Goal: Task Accomplishment & Management: Use online tool/utility

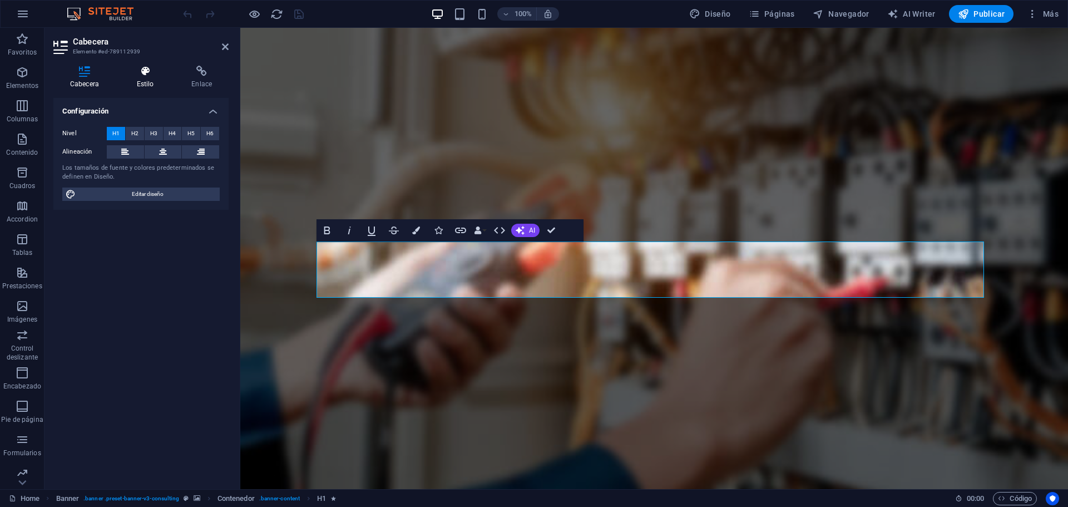
click at [147, 76] on icon at bounding box center [145, 71] width 51 height 11
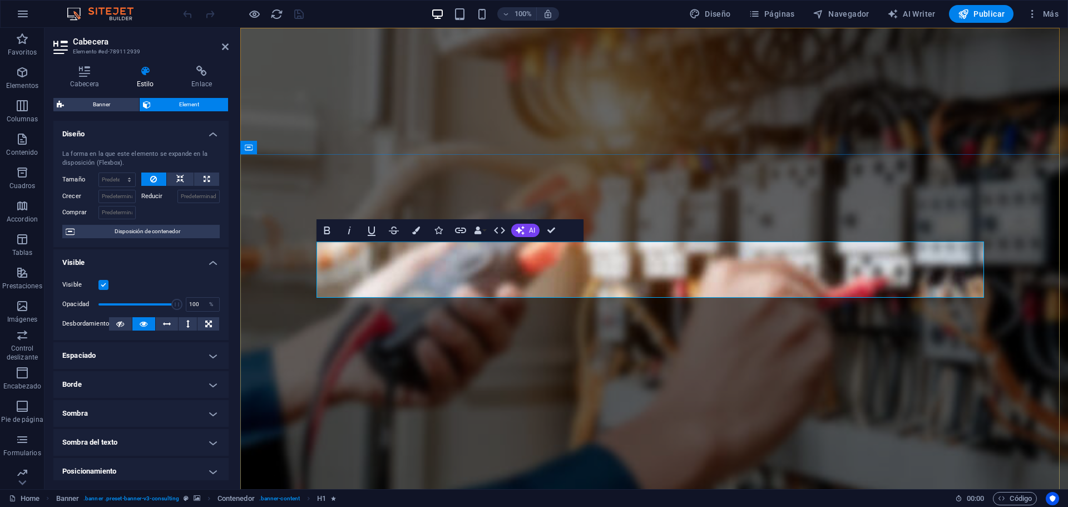
click at [417, 230] on icon "button" at bounding box center [416, 230] width 8 height 8
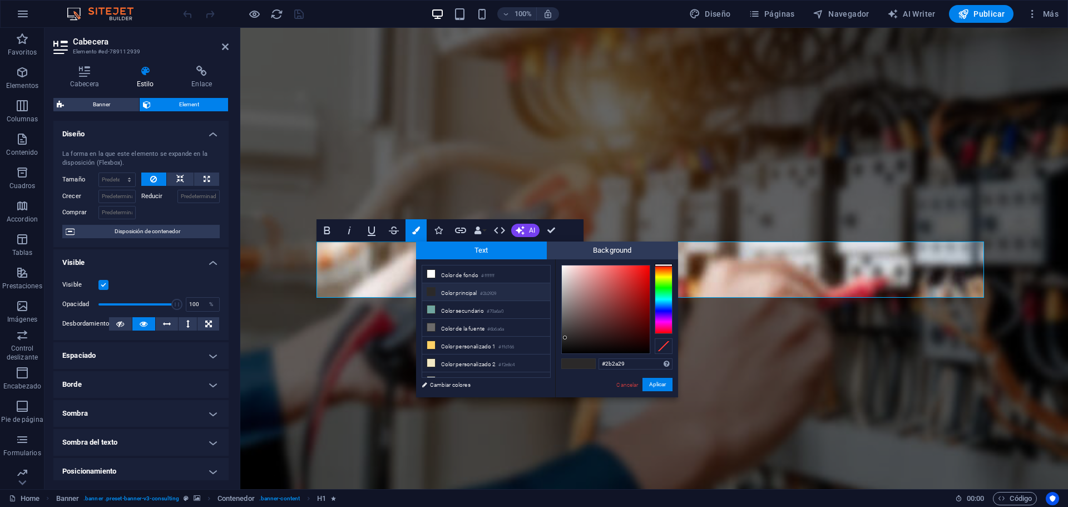
click at [656, 271] on div at bounding box center [664, 299] width 18 height 69
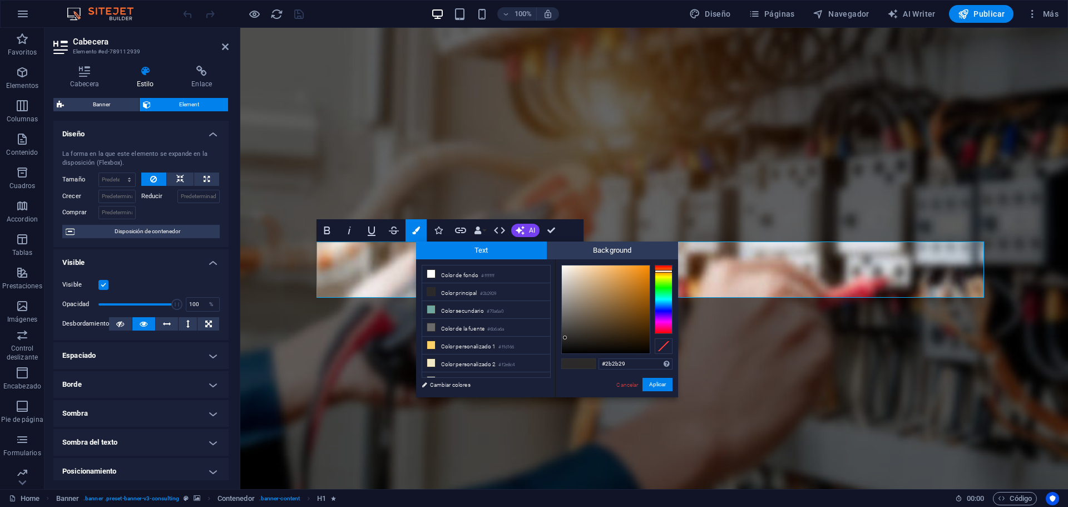
click at [662, 279] on div at bounding box center [664, 299] width 18 height 69
click at [664, 290] on div at bounding box center [664, 299] width 18 height 69
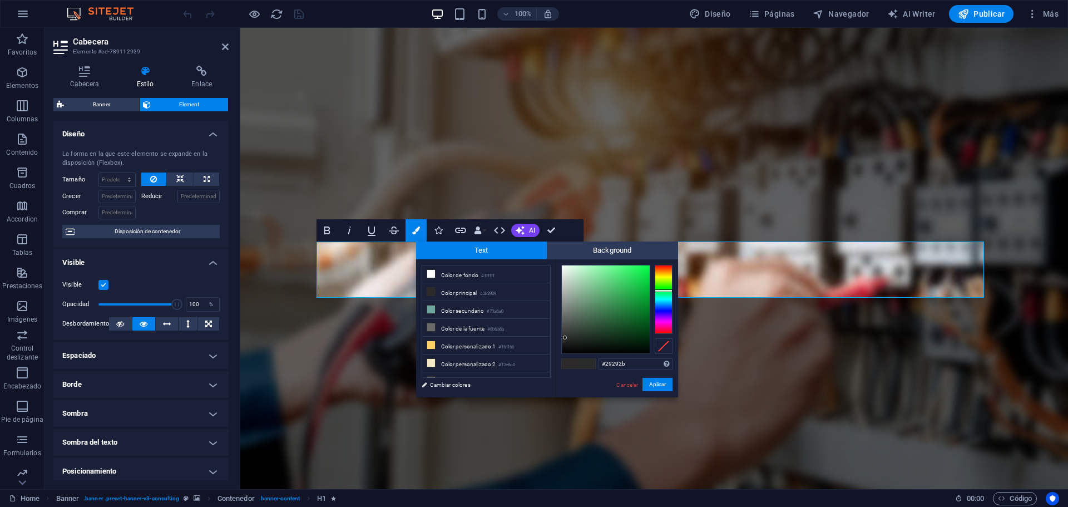
click at [666, 308] on div at bounding box center [664, 299] width 18 height 69
type input "#224ae6"
click at [636, 273] on div at bounding box center [606, 309] width 88 height 88
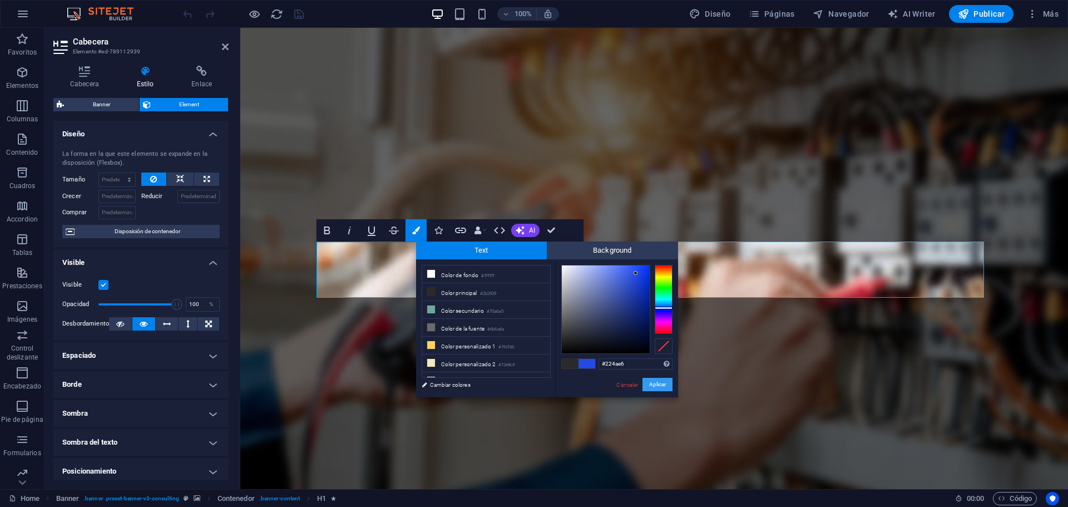
click at [658, 382] on button "Aplicar" at bounding box center [657, 384] width 30 height 13
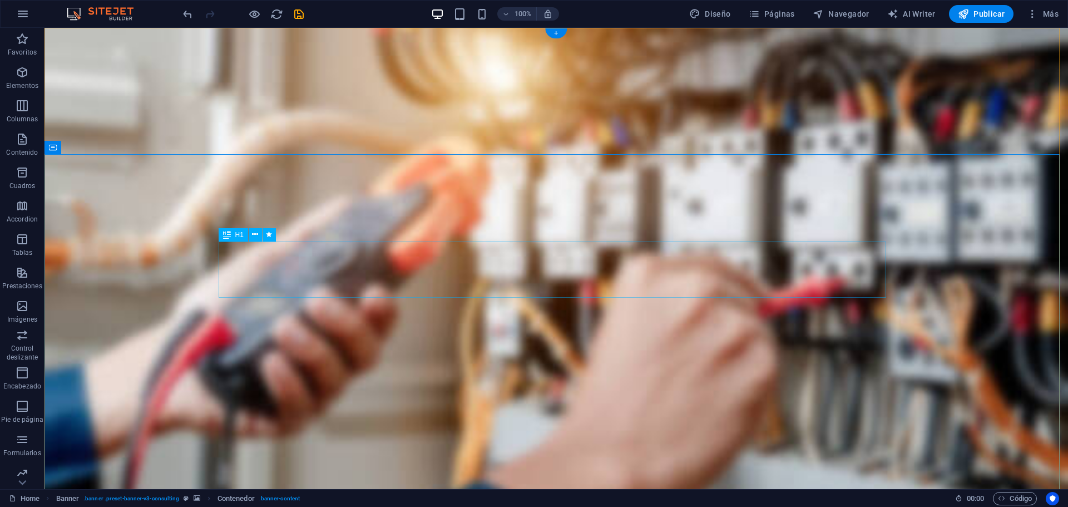
drag, startPoint x: 496, startPoint y: 263, endPoint x: 504, endPoint y: 296, distance: 34.4
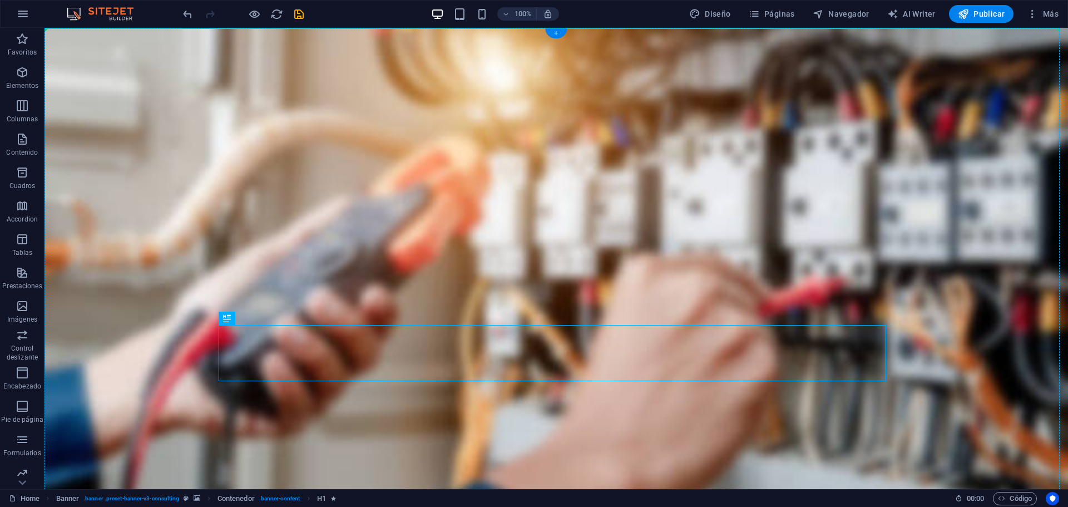
drag, startPoint x: 531, startPoint y: 360, endPoint x: 506, endPoint y: 208, distance: 153.9
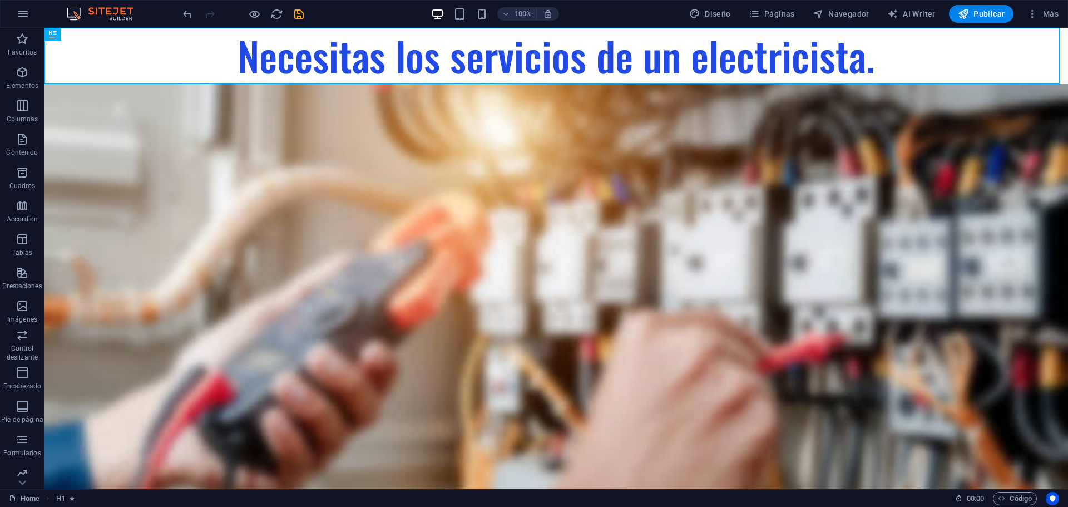
click at [180, 18] on div "100% Diseño Páginas Navegador AI Writer Publicar Más" at bounding box center [534, 14] width 1067 height 27
click at [185, 13] on icon "undo" at bounding box center [187, 14] width 13 height 13
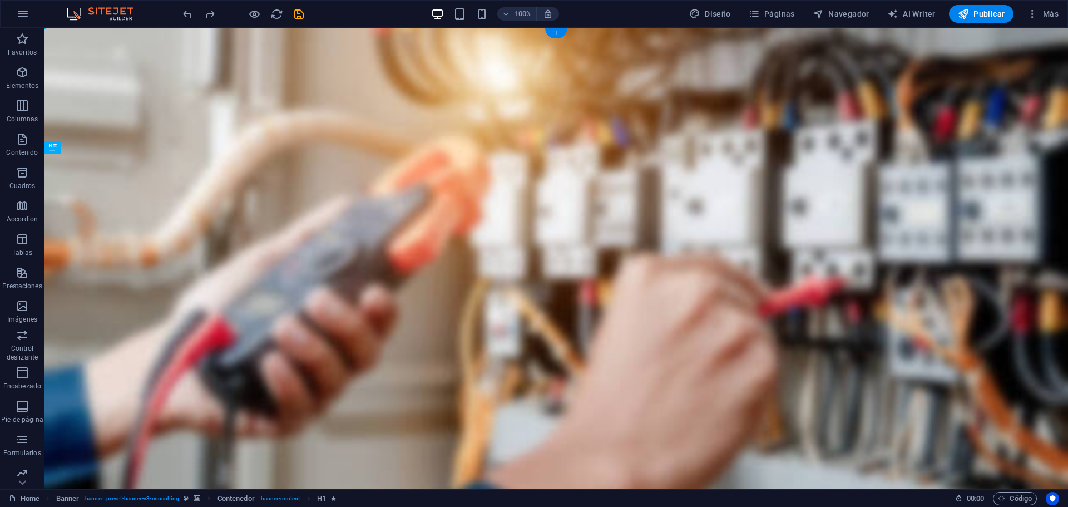
drag, startPoint x: 543, startPoint y: 362, endPoint x: 540, endPoint y: 250, distance: 111.8
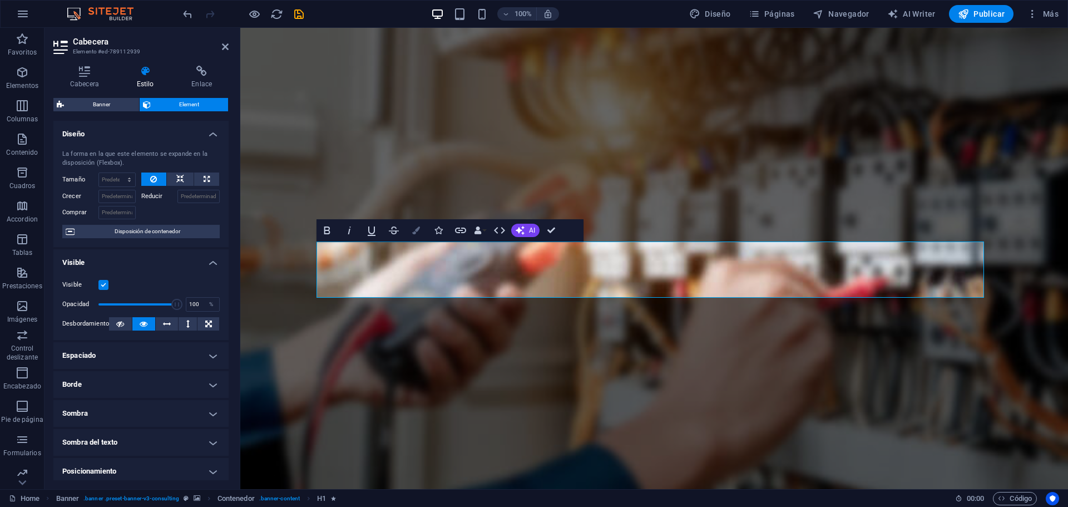
click at [418, 229] on icon "button" at bounding box center [416, 230] width 8 height 8
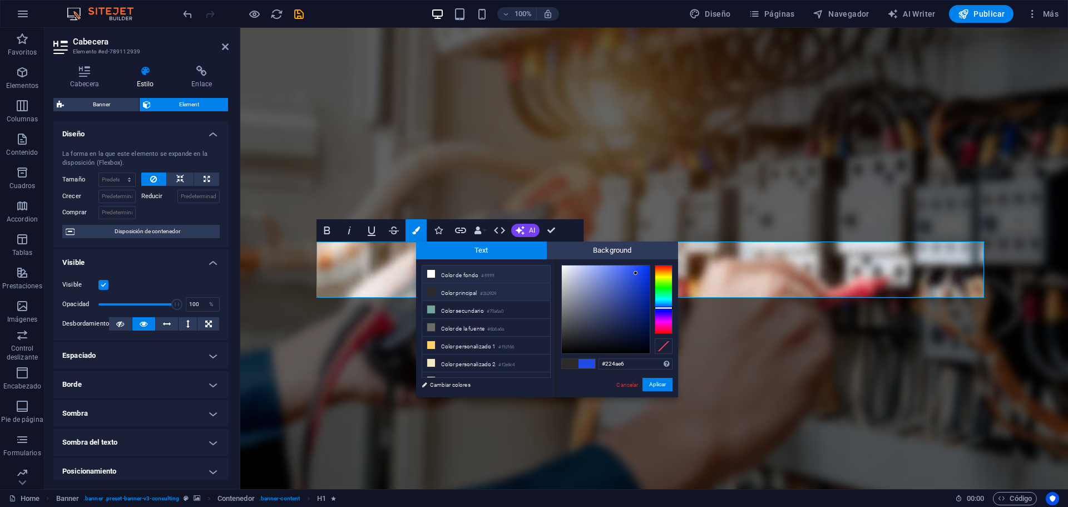
click at [449, 275] on li "Color de fondo #ffffff" at bounding box center [486, 274] width 128 height 18
type input "#ffffff"
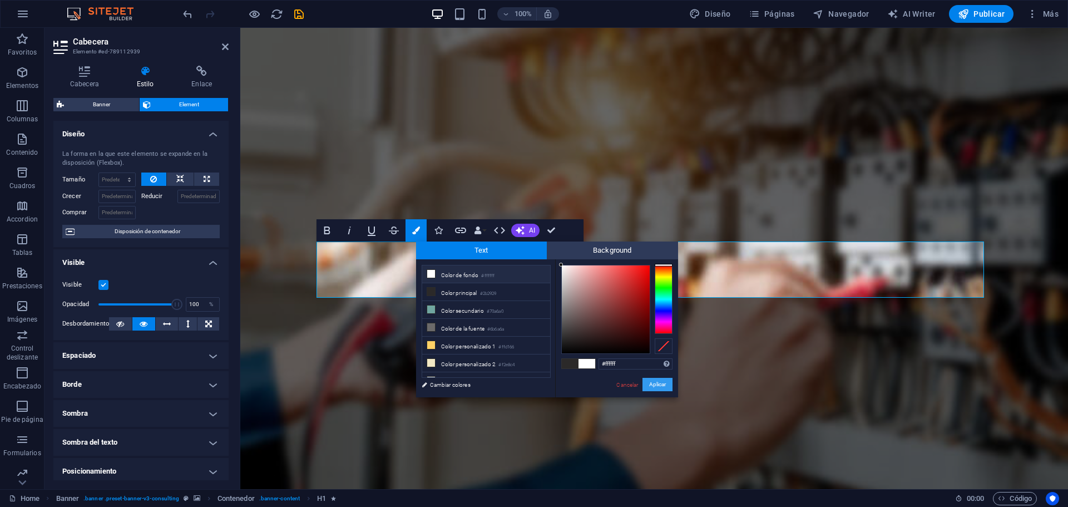
click at [656, 385] on button "Aplicar" at bounding box center [657, 384] width 30 height 13
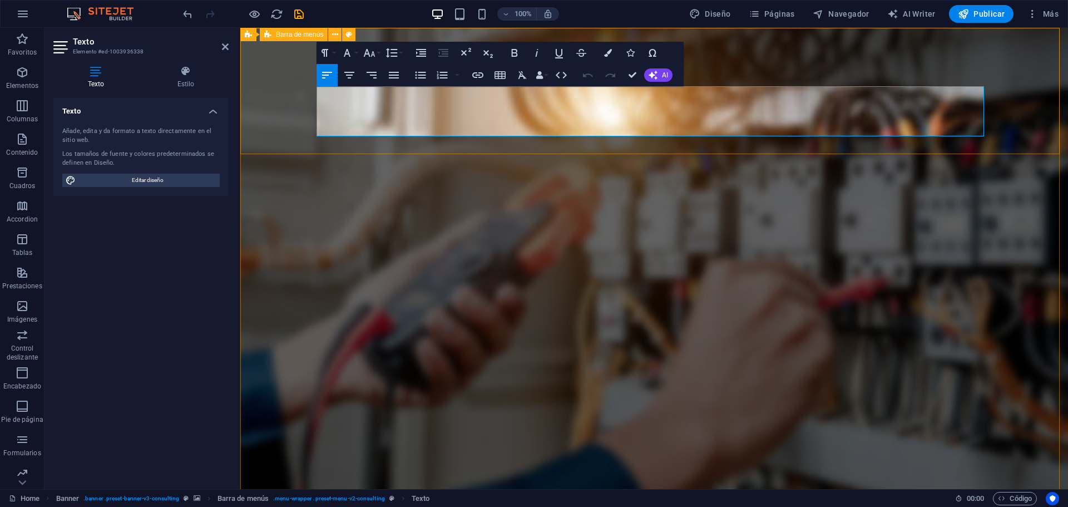
drag, startPoint x: 387, startPoint y: 130, endPoint x: 299, endPoint y: 83, distance: 100.0
click at [513, 53] on icon "button" at bounding box center [514, 53] width 6 height 8
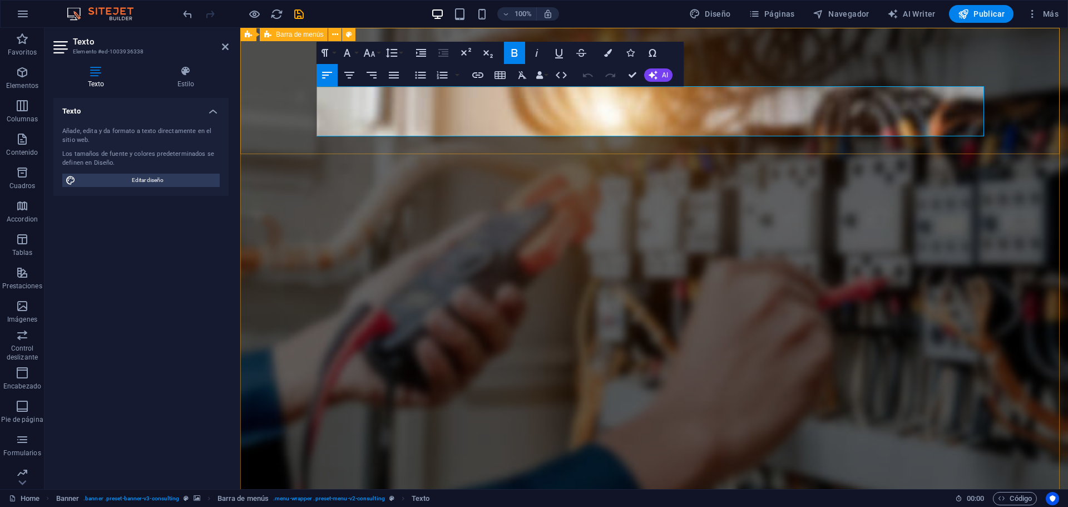
drag, startPoint x: 377, startPoint y: 127, endPoint x: 314, endPoint y: 91, distance: 73.0
click at [197, 75] on icon at bounding box center [186, 71] width 86 height 11
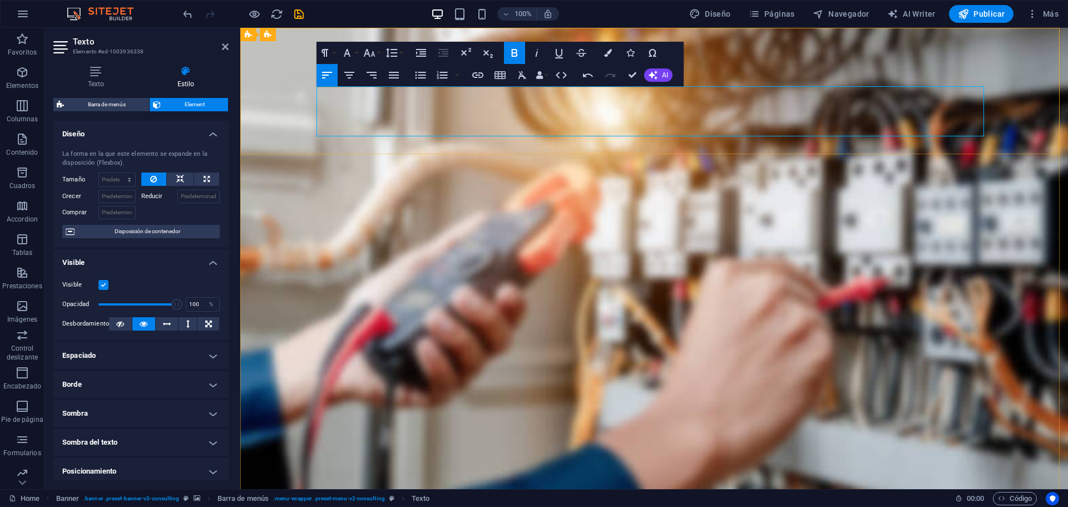
drag, startPoint x: 384, startPoint y: 122, endPoint x: 381, endPoint y: 128, distance: 6.5
drag, startPoint x: 387, startPoint y: 131, endPoint x: 317, endPoint y: 94, distance: 79.4
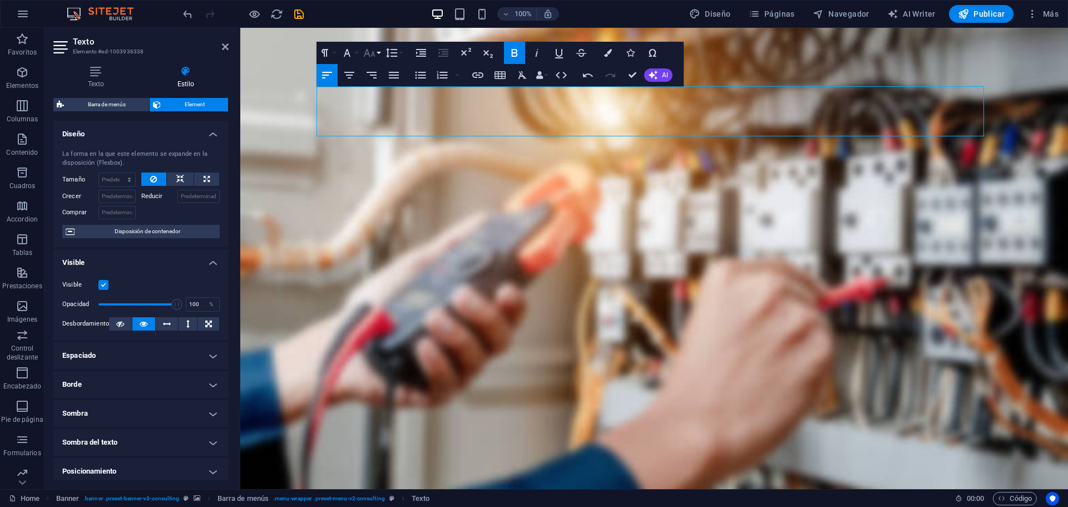
click at [378, 55] on button "Font Size" at bounding box center [371, 53] width 21 height 22
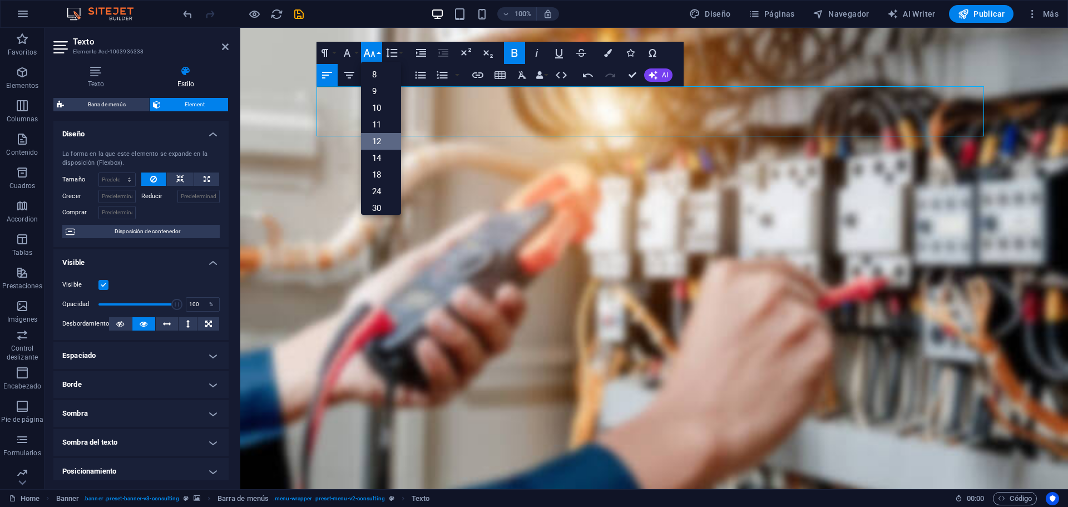
click at [379, 147] on link "12" at bounding box center [381, 141] width 40 height 17
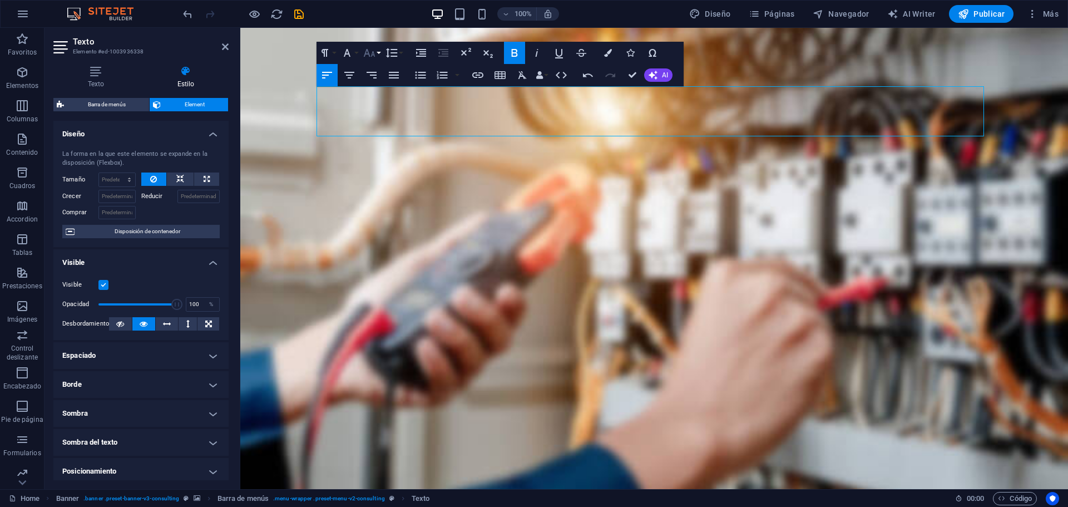
click at [377, 57] on button "Font Size" at bounding box center [371, 53] width 21 height 22
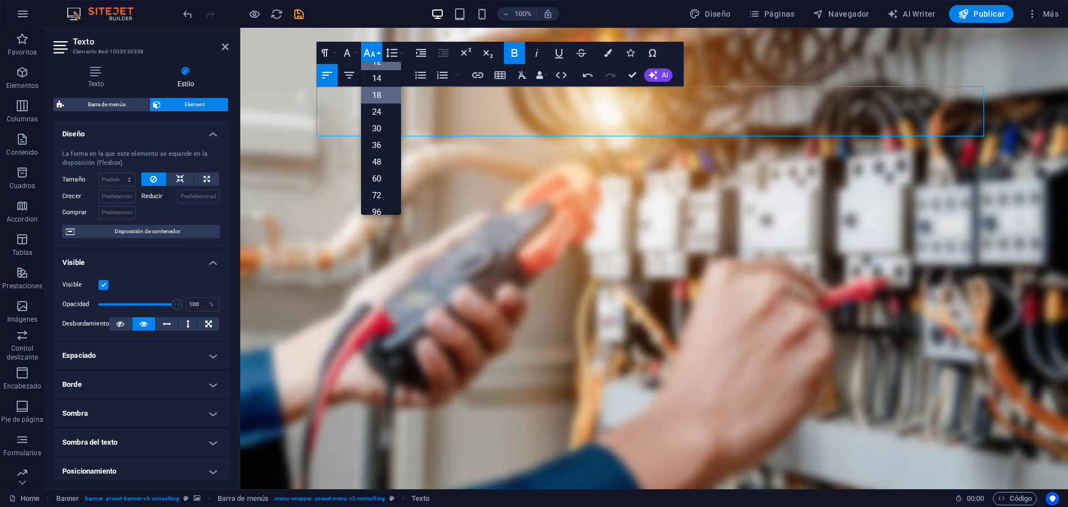
click at [379, 102] on link "18" at bounding box center [381, 95] width 40 height 17
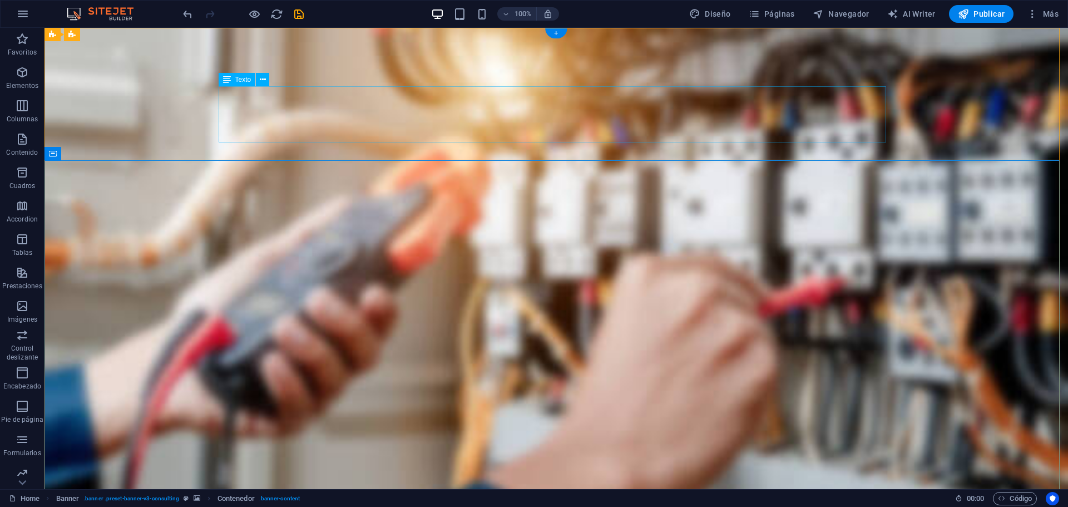
click at [187, 7] on div at bounding box center [243, 14] width 125 height 18
click at [187, 17] on icon "undo" at bounding box center [187, 14] width 13 height 13
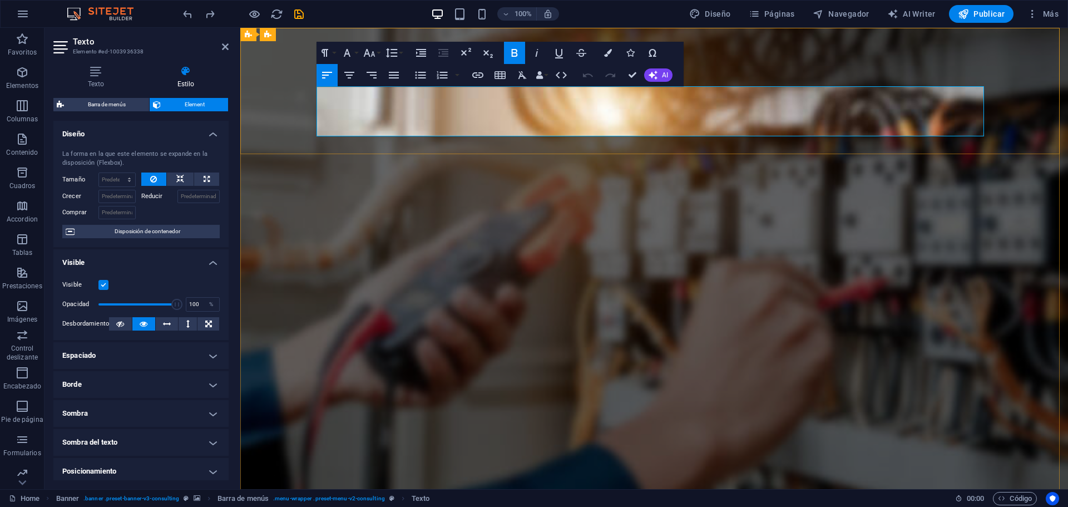
drag, startPoint x: 379, startPoint y: 128, endPoint x: 317, endPoint y: 95, distance: 70.7
click at [379, 56] on button "Font Size" at bounding box center [371, 53] width 21 height 22
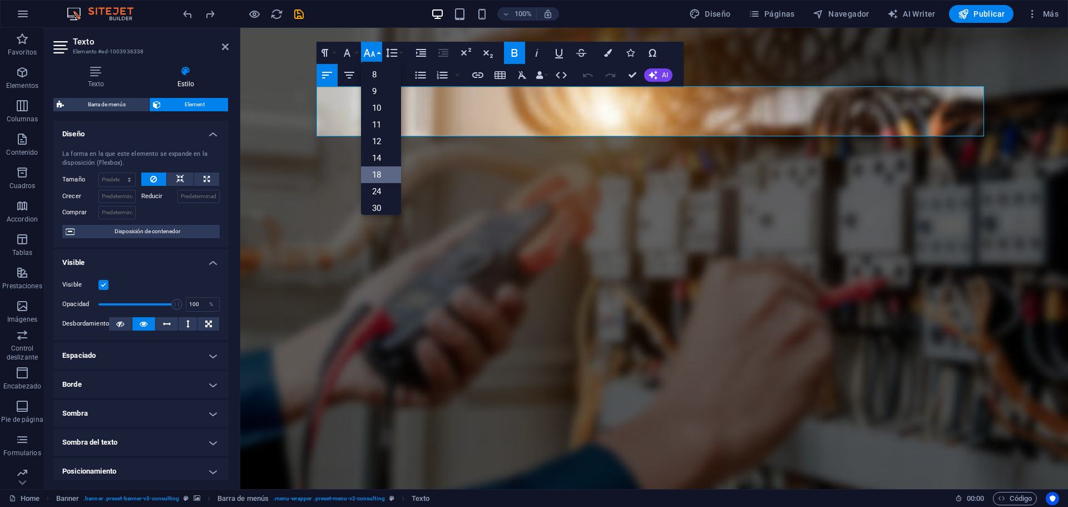
click at [383, 175] on link "18" at bounding box center [381, 174] width 40 height 17
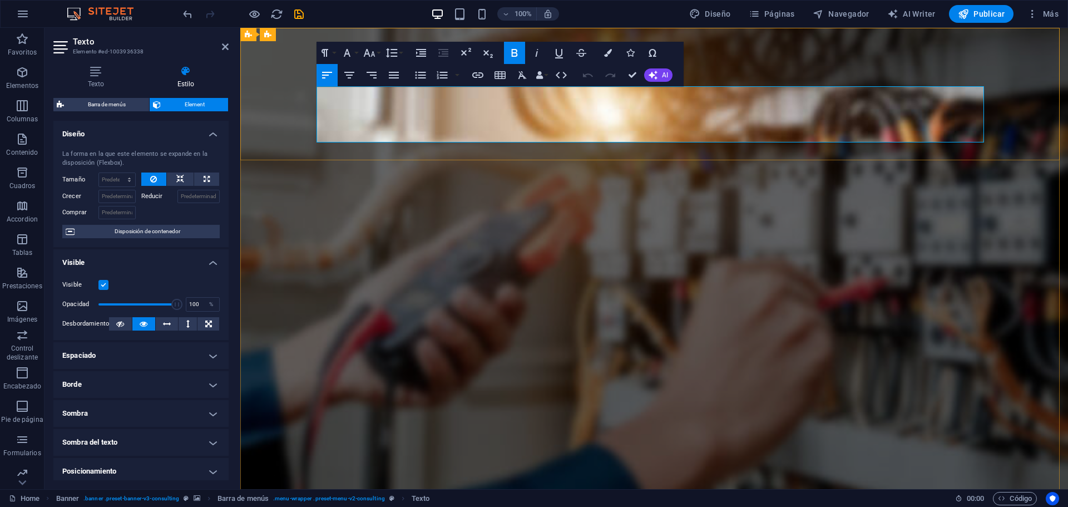
drag, startPoint x: 420, startPoint y: 108, endPoint x: 433, endPoint y: 106, distance: 13.0
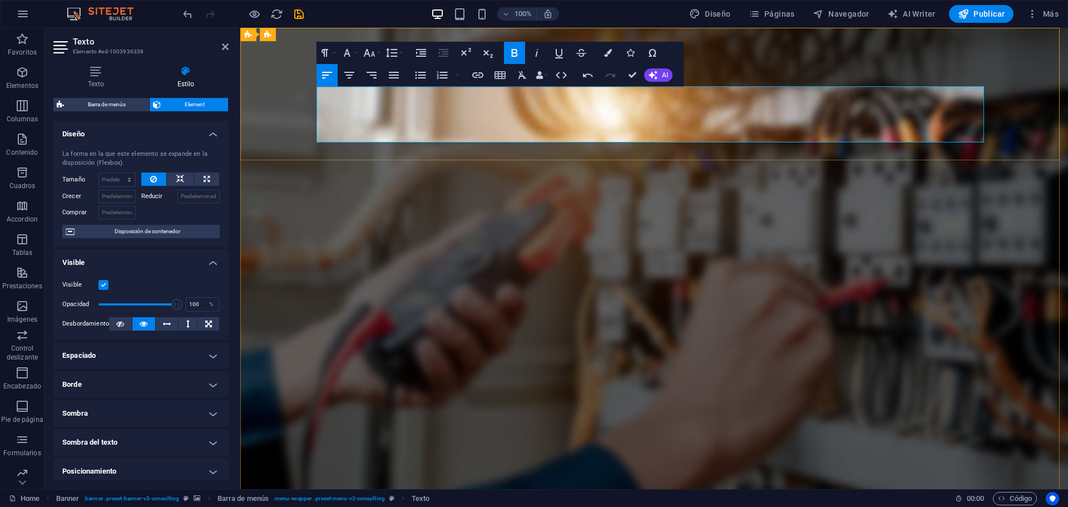
drag, startPoint x: 393, startPoint y: 140, endPoint x: 388, endPoint y: 136, distance: 6.5
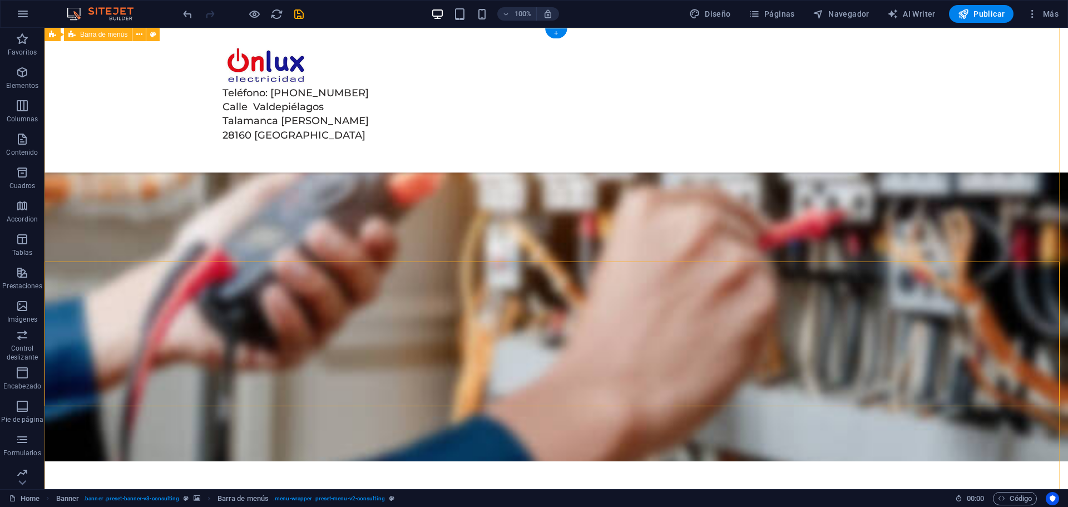
scroll to position [0, 0]
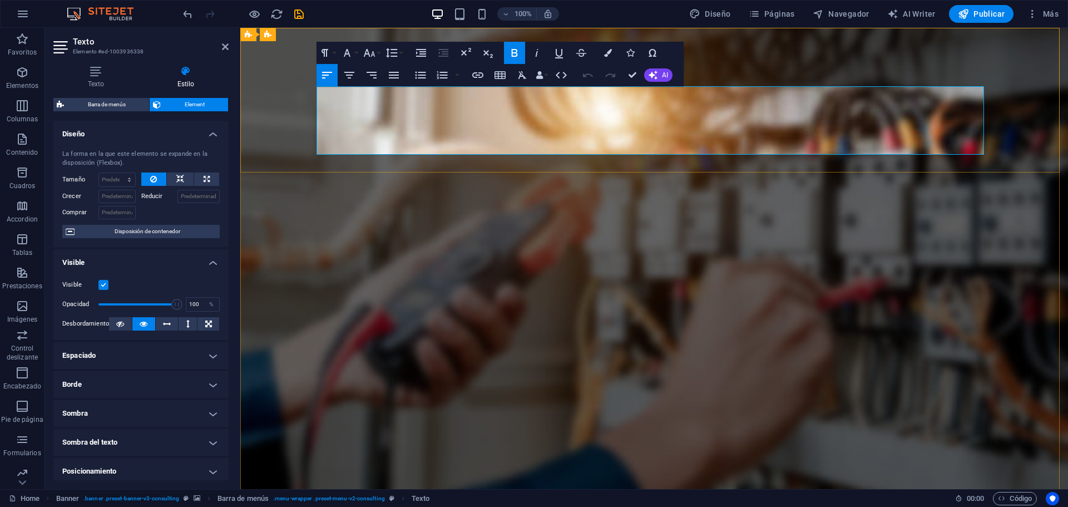
drag, startPoint x: 398, startPoint y: 136, endPoint x: 314, endPoint y: 93, distance: 94.0
copy div "Teléfono: 636 04 39 87 Calle Valdepiélagos Talamanca de Jarama 28160 Madrid"
click at [781, 13] on span "Páginas" at bounding box center [772, 13] width 46 height 11
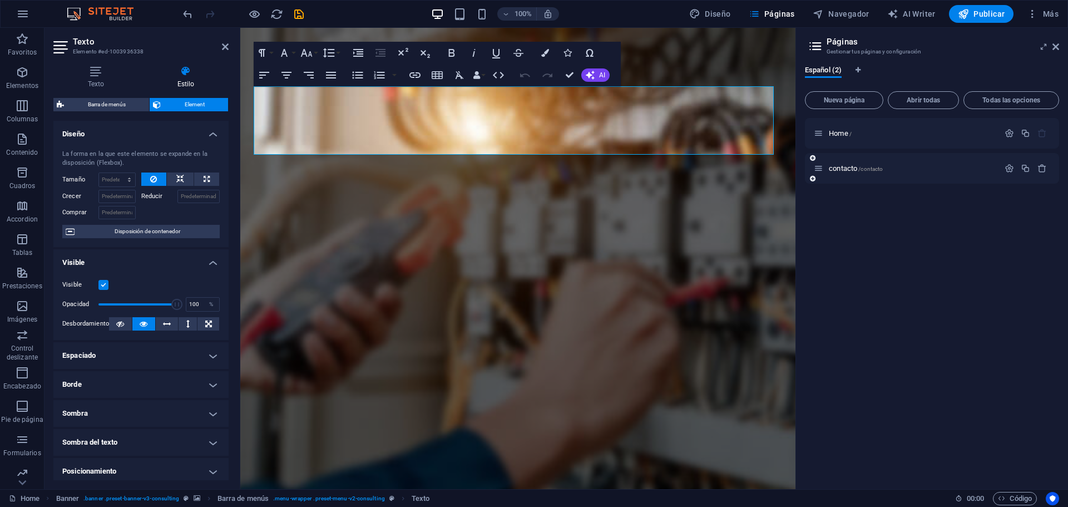
click at [837, 172] on div "contacto /contacto" at bounding box center [906, 168] width 185 height 13
click at [847, 167] on span "contacto /contacto" at bounding box center [856, 168] width 54 height 8
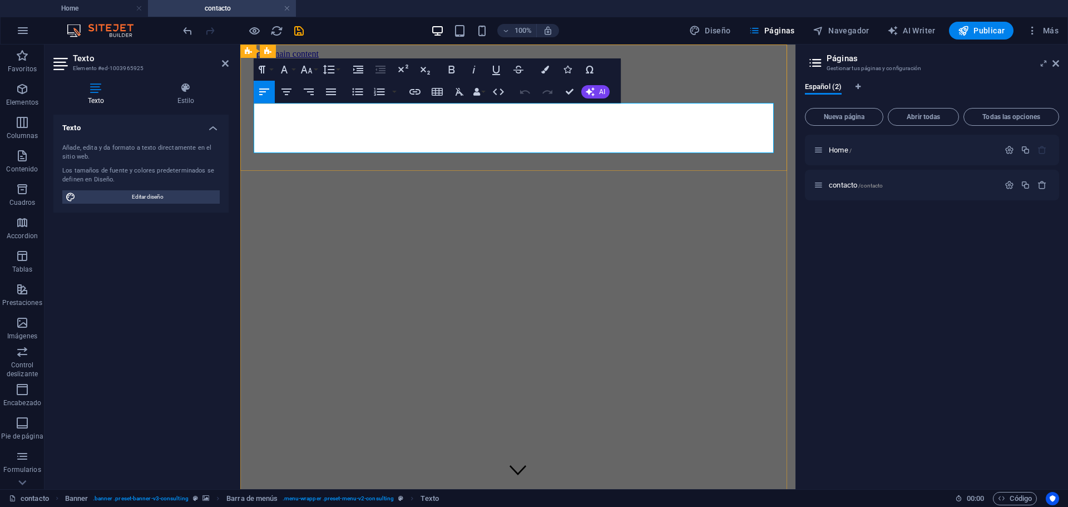
drag, startPoint x: 325, startPoint y: 145, endPoint x: 254, endPoint y: 113, distance: 77.7
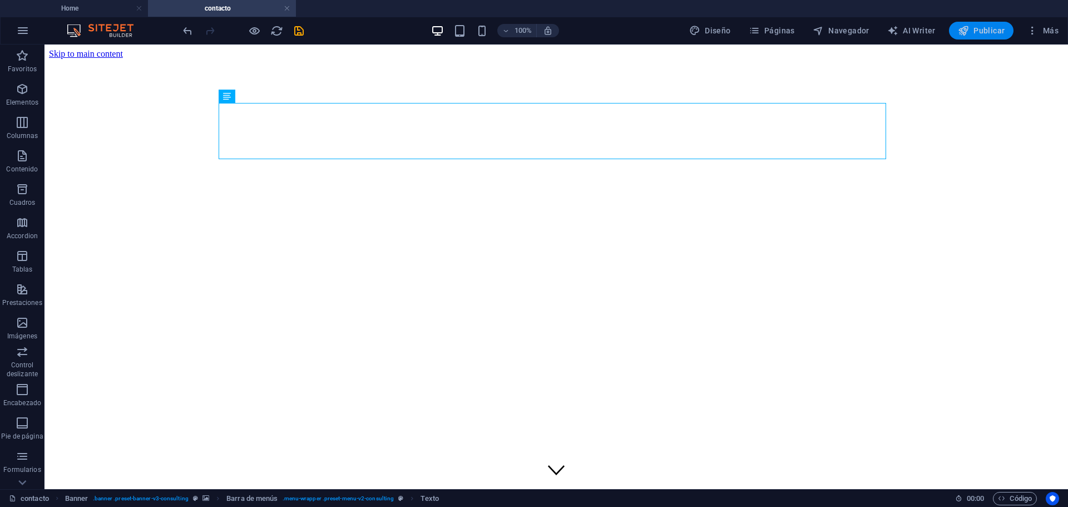
click at [977, 29] on span "Publicar" at bounding box center [981, 30] width 47 height 11
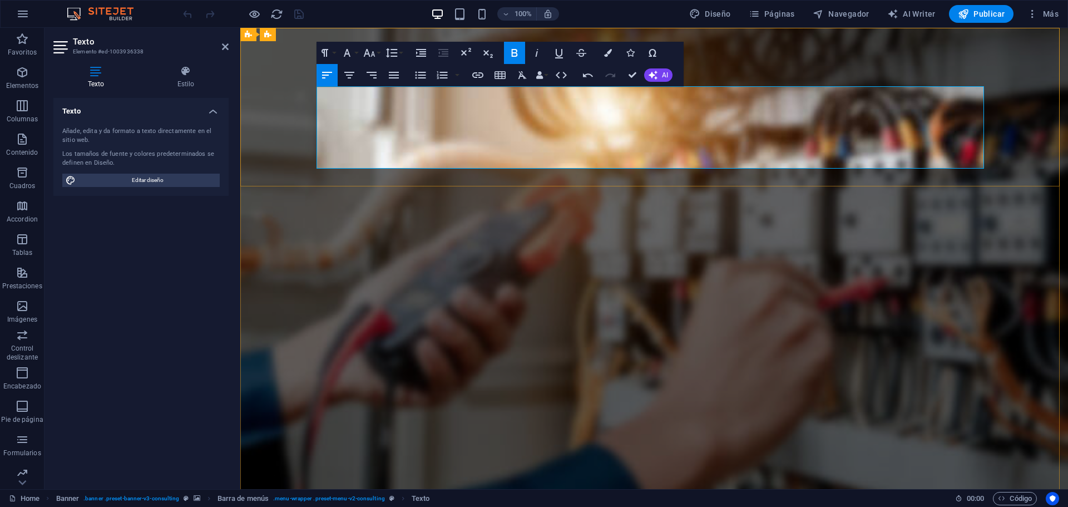
drag, startPoint x: 316, startPoint y: 150, endPoint x: 479, endPoint y: 155, distance: 163.6
click at [370, 54] on icon "button" at bounding box center [369, 52] width 13 height 13
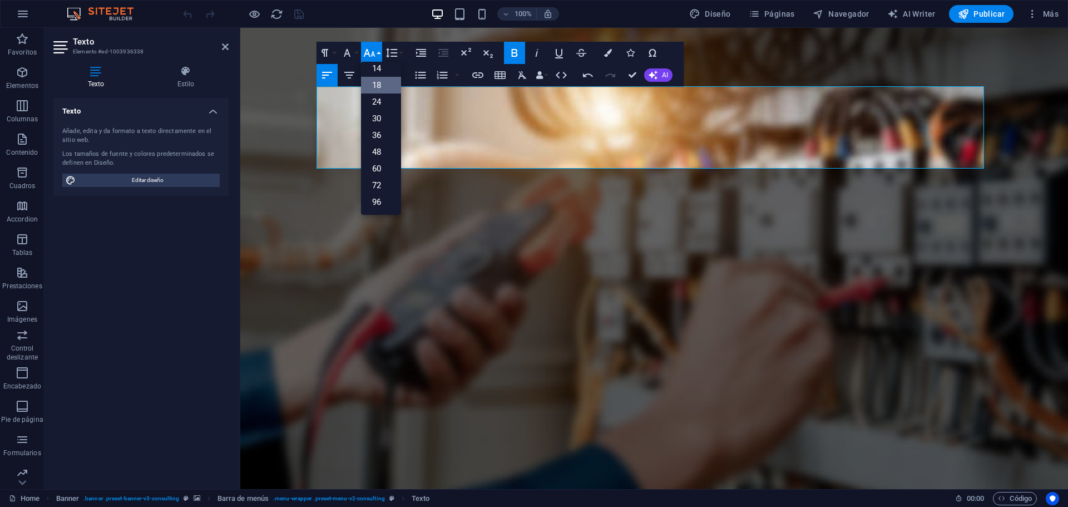
scroll to position [90, 0]
click at [383, 82] on link "18" at bounding box center [381, 85] width 40 height 17
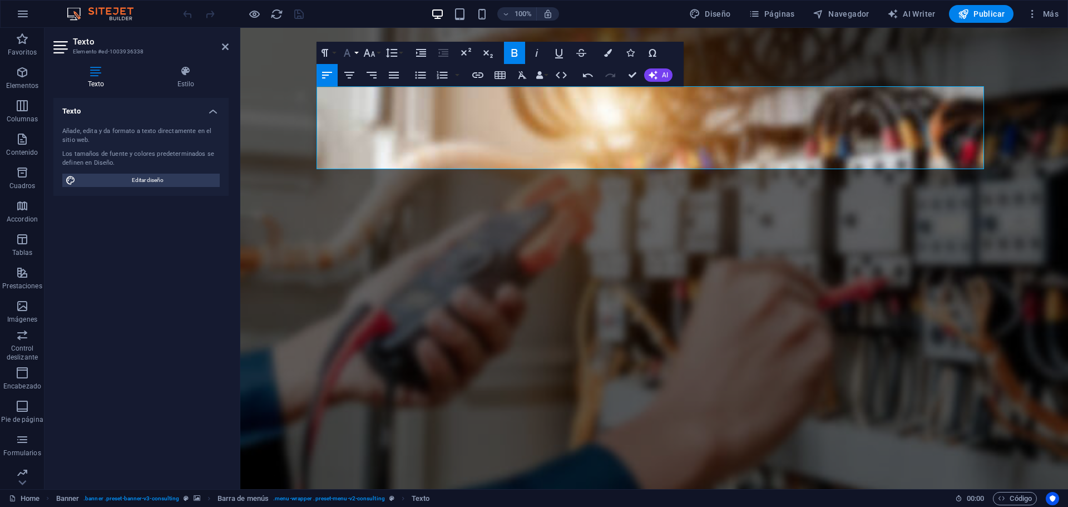
click at [353, 54] on icon "button" at bounding box center [346, 52] width 13 height 13
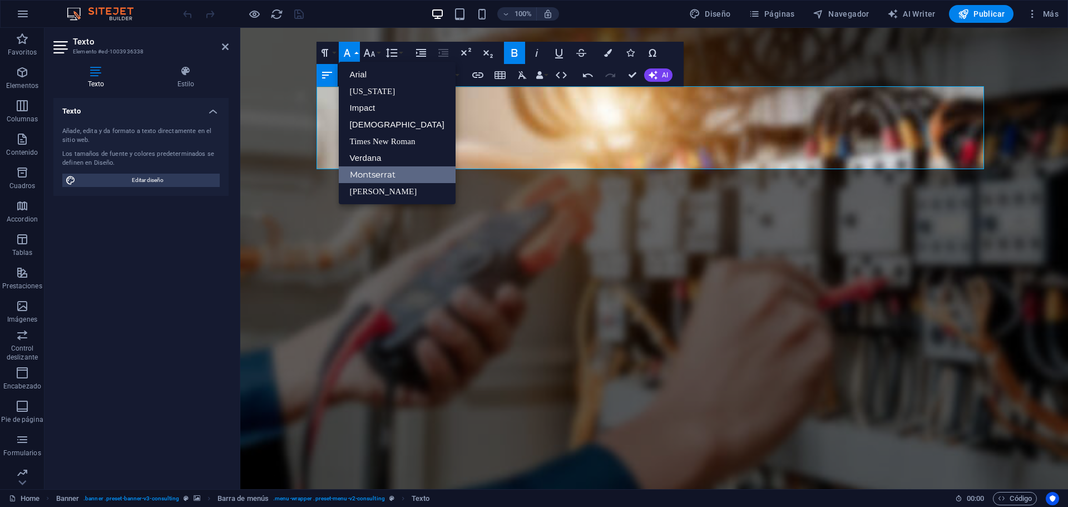
scroll to position [0, 0]
click at [354, 54] on button "Font Family" at bounding box center [349, 53] width 21 height 22
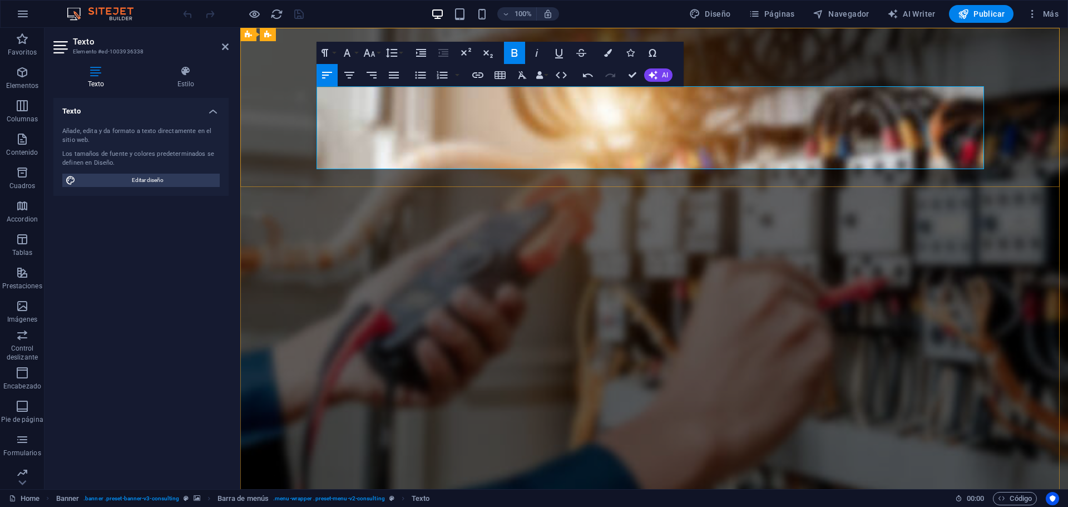
click at [355, 52] on button "Font Family" at bounding box center [349, 53] width 21 height 22
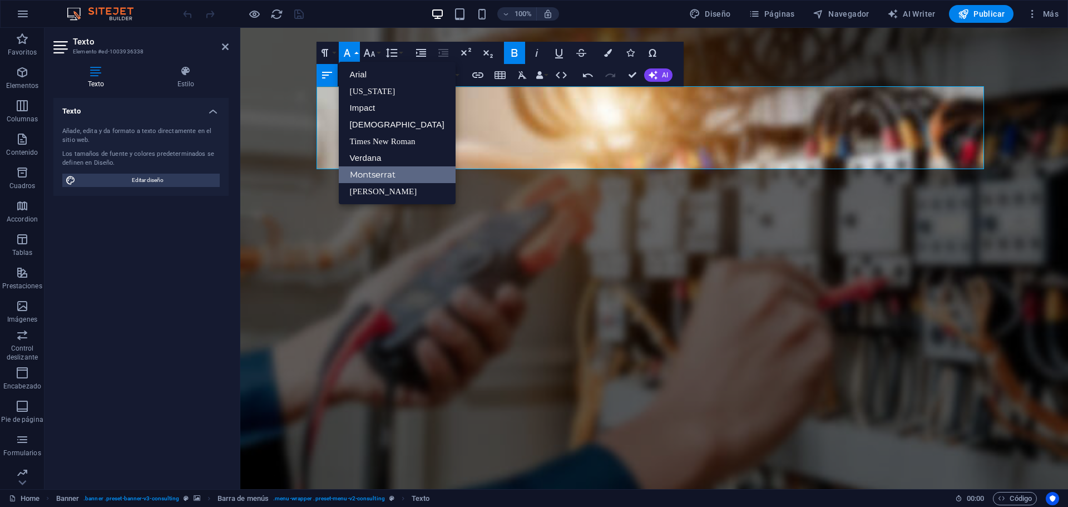
click at [355, 52] on button "Font Family" at bounding box center [349, 53] width 21 height 22
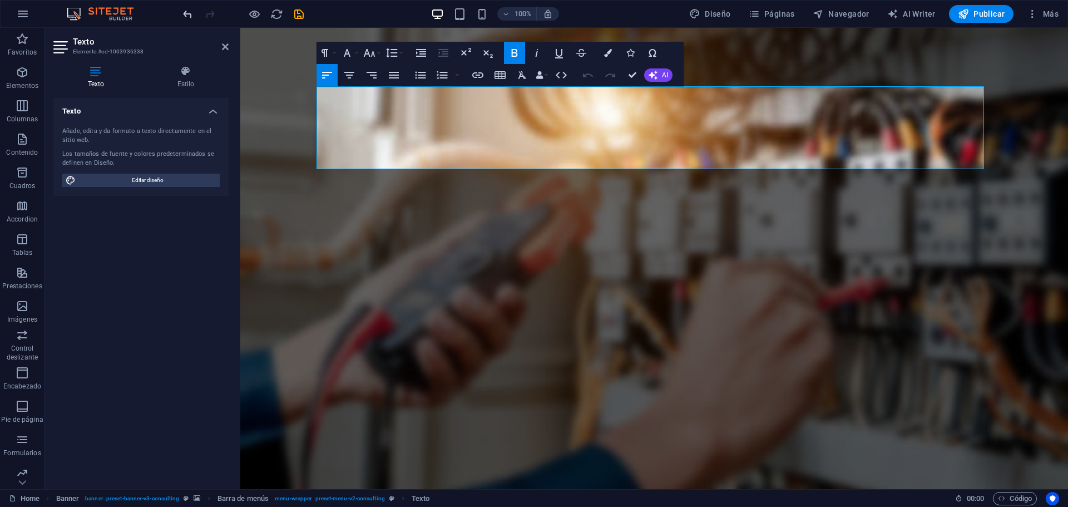
click at [186, 19] on icon "undo" at bounding box center [187, 14] width 13 height 13
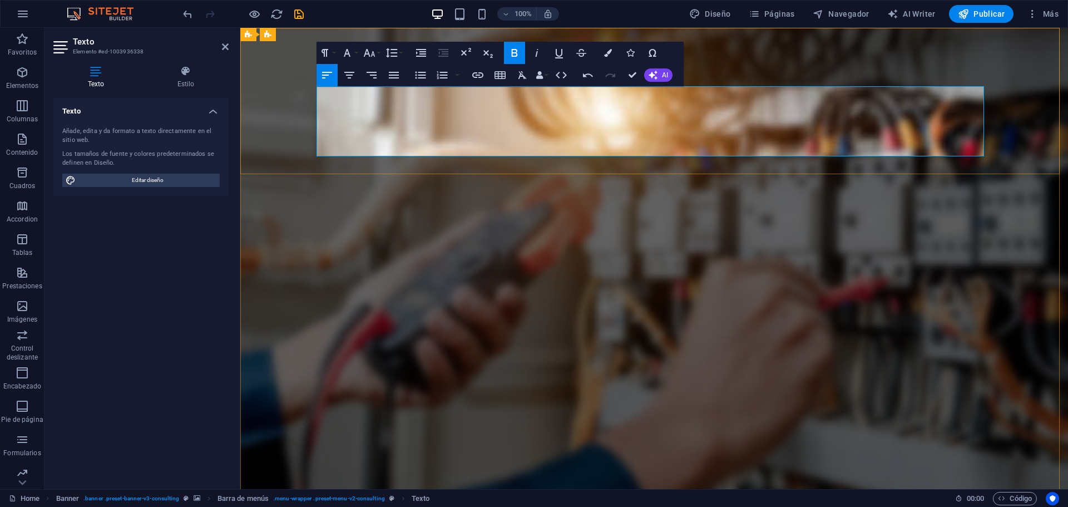
drag, startPoint x: 318, startPoint y: 150, endPoint x: 488, endPoint y: 144, distance: 169.7
copy span "[EMAIL_ADDRESS][DOMAIN_NAME]"
click at [789, 17] on span "Páginas" at bounding box center [772, 13] width 46 height 11
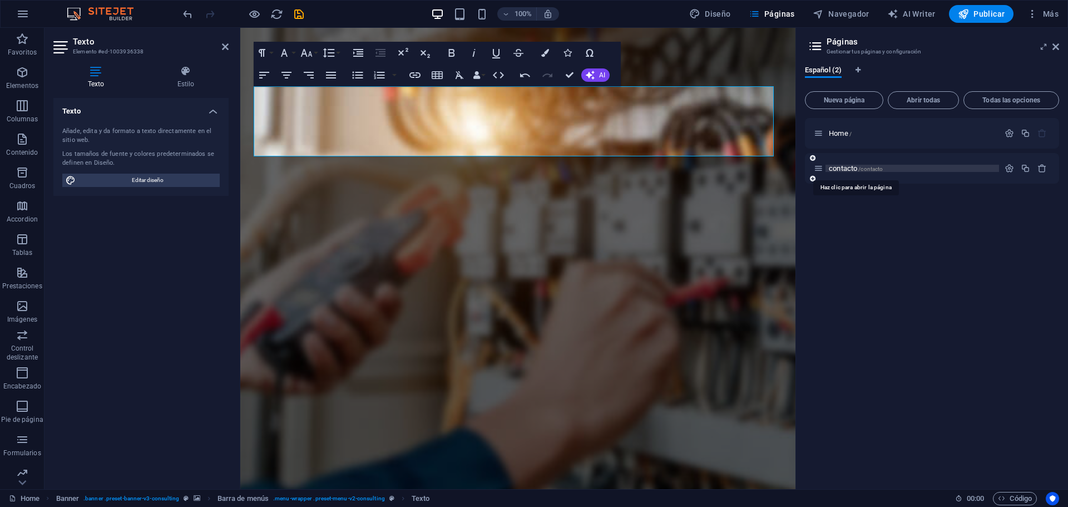
click at [838, 165] on span "contacto /contacto" at bounding box center [856, 168] width 54 height 8
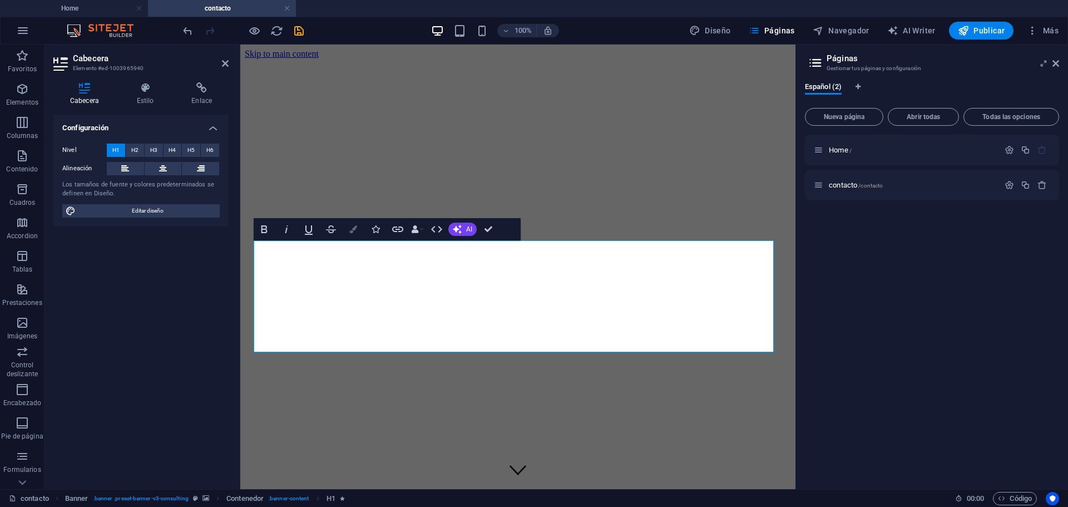
click at [357, 230] on button "Colors" at bounding box center [353, 229] width 21 height 22
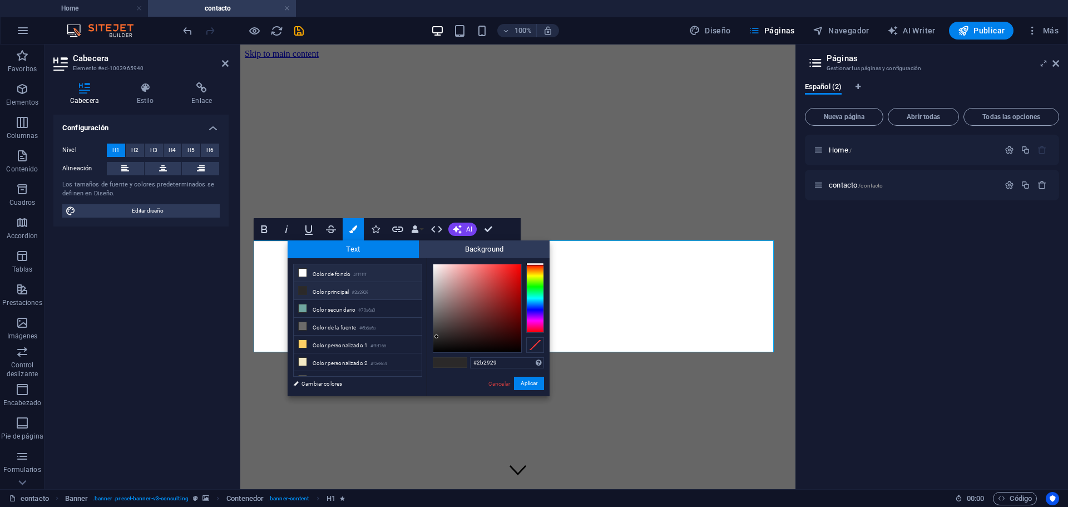
click at [344, 276] on li "Color de fondo #ffffff" at bounding box center [358, 273] width 128 height 18
type input "#ffffff"
click at [526, 387] on button "Aplicar" at bounding box center [529, 383] width 30 height 13
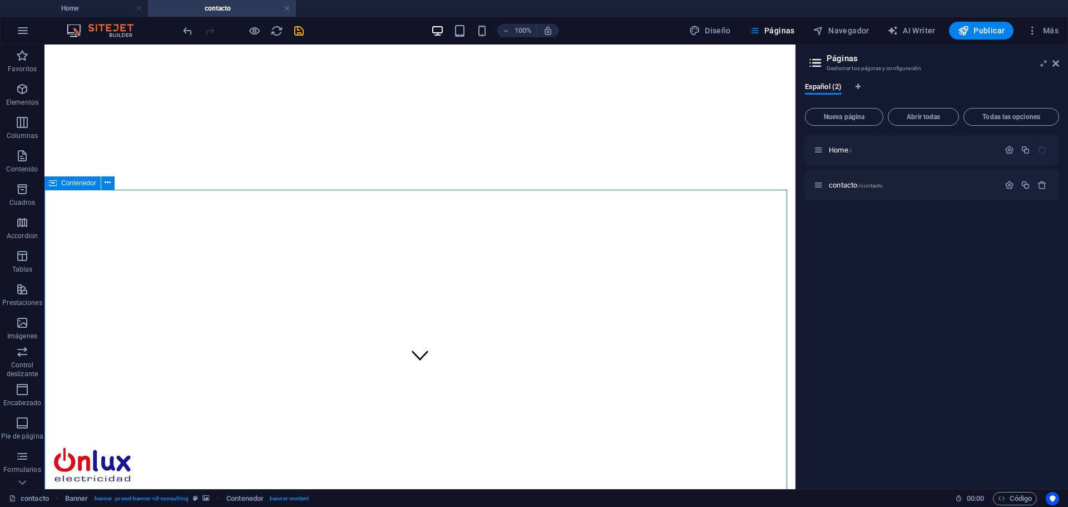
scroll to position [250, 0]
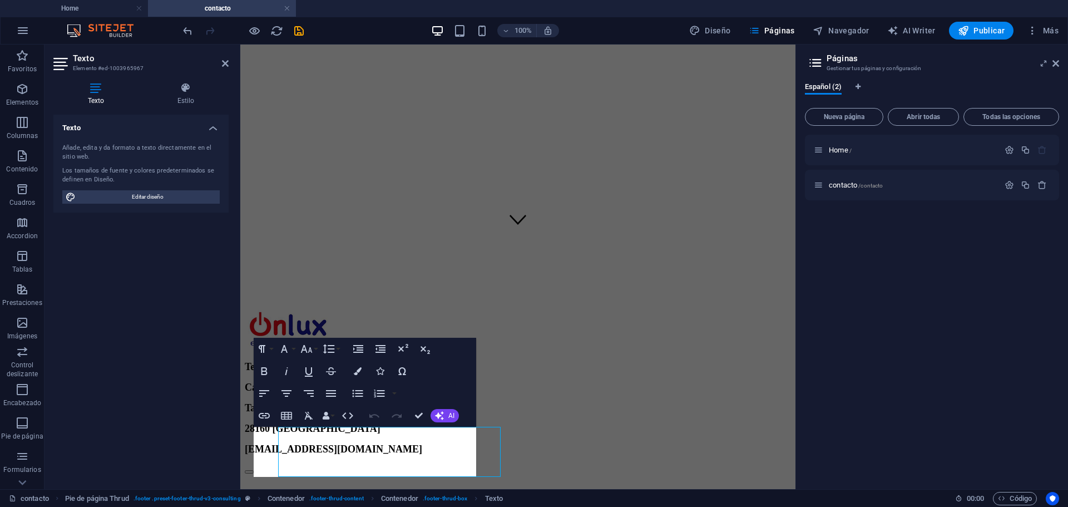
scroll to position [206, 0]
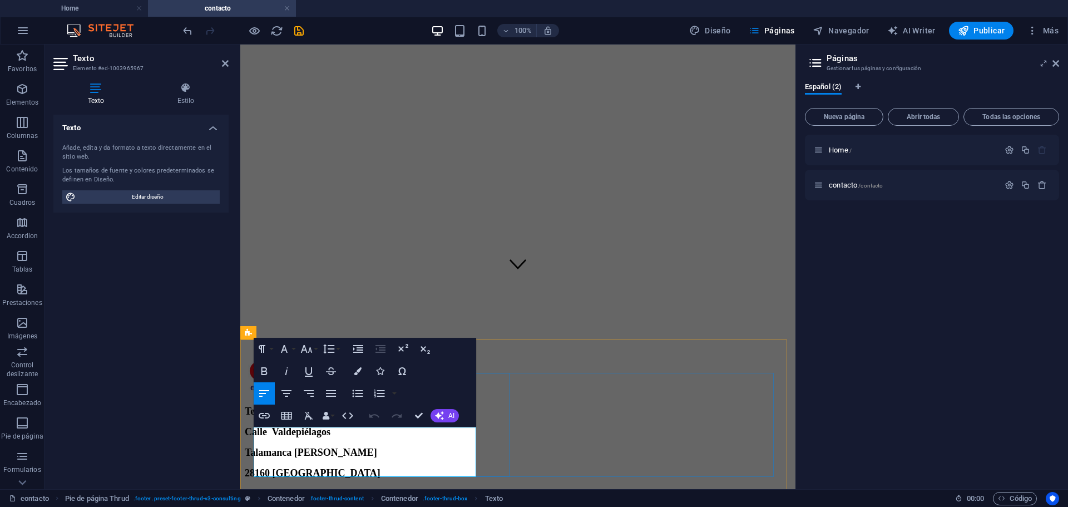
drag, startPoint x: 318, startPoint y: 471, endPoint x: 339, endPoint y: 467, distance: 21.4
drag, startPoint x: 315, startPoint y: 469, endPoint x: 471, endPoint y: 466, distance: 155.2
copy p "[EMAIL_ADDRESS][DOMAIN_NAME]"
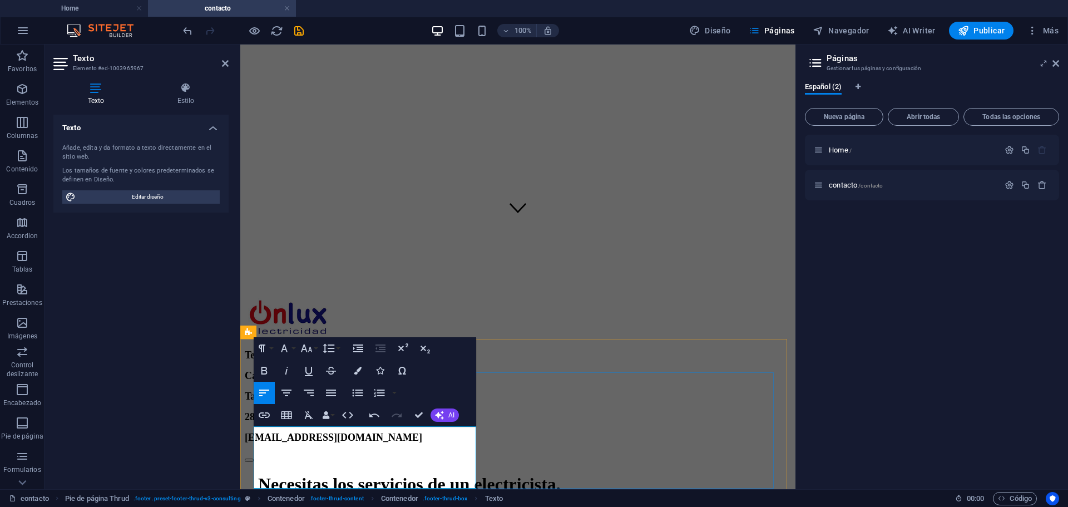
scroll to position [263, 0]
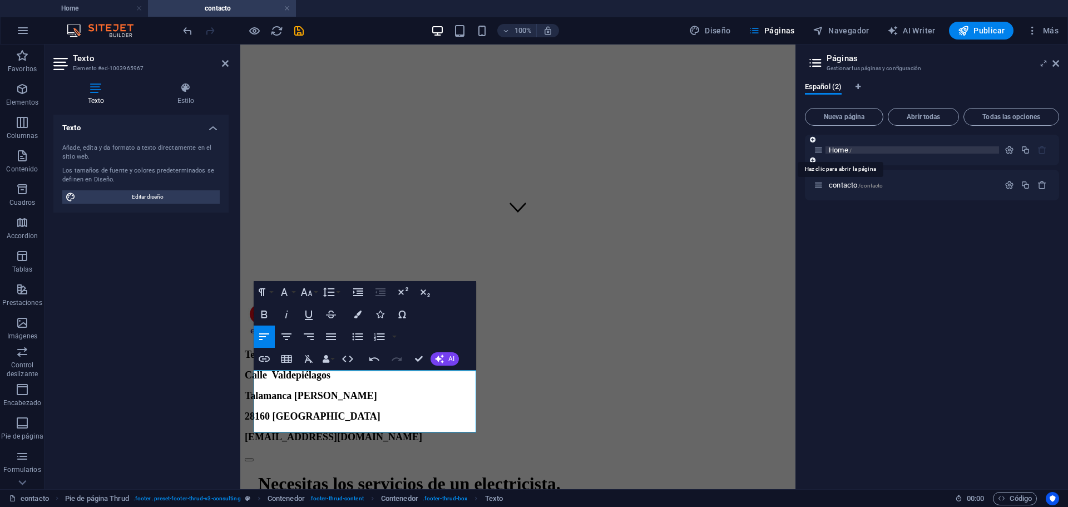
click at [842, 149] on span "Home /" at bounding box center [840, 150] width 23 height 8
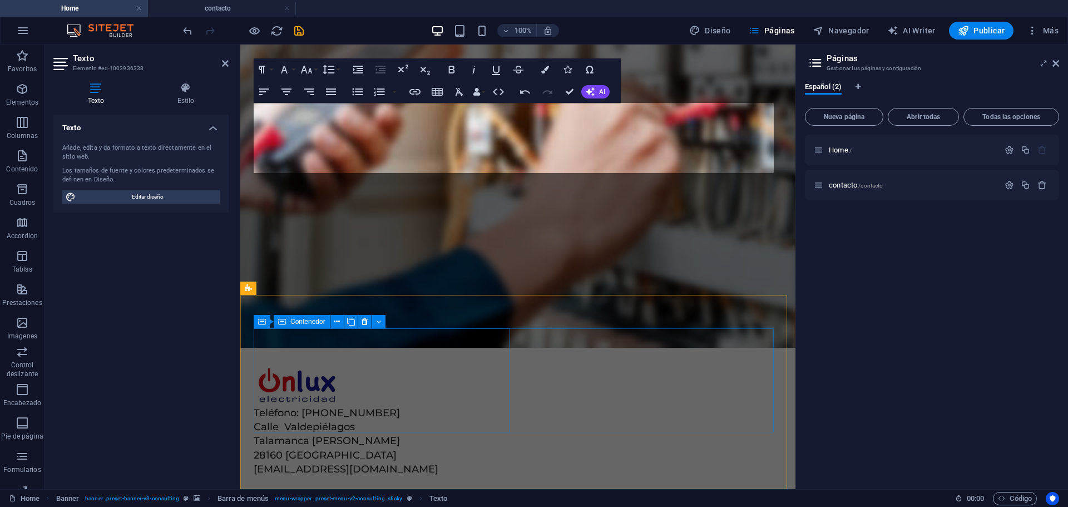
scroll to position [250, 0]
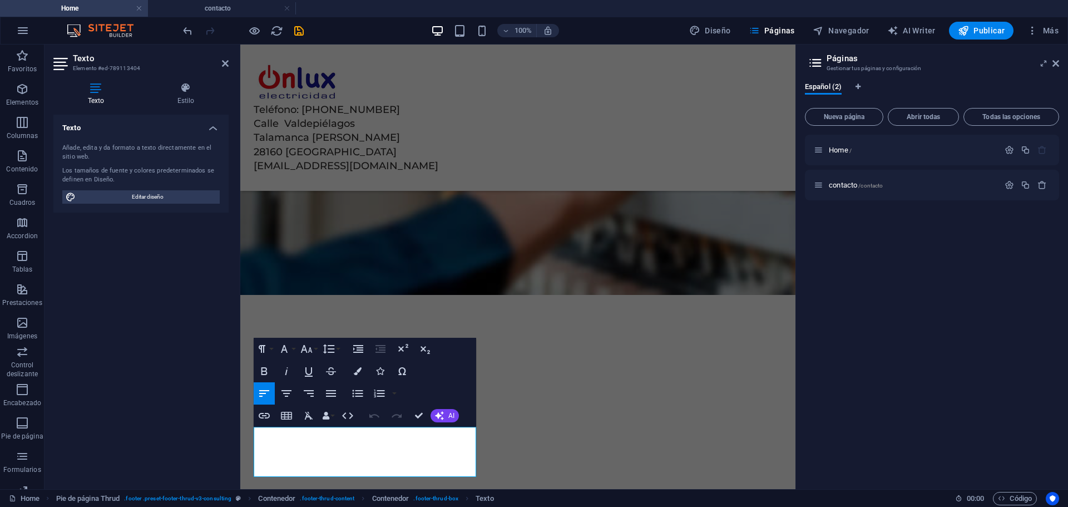
scroll to position [206, 0]
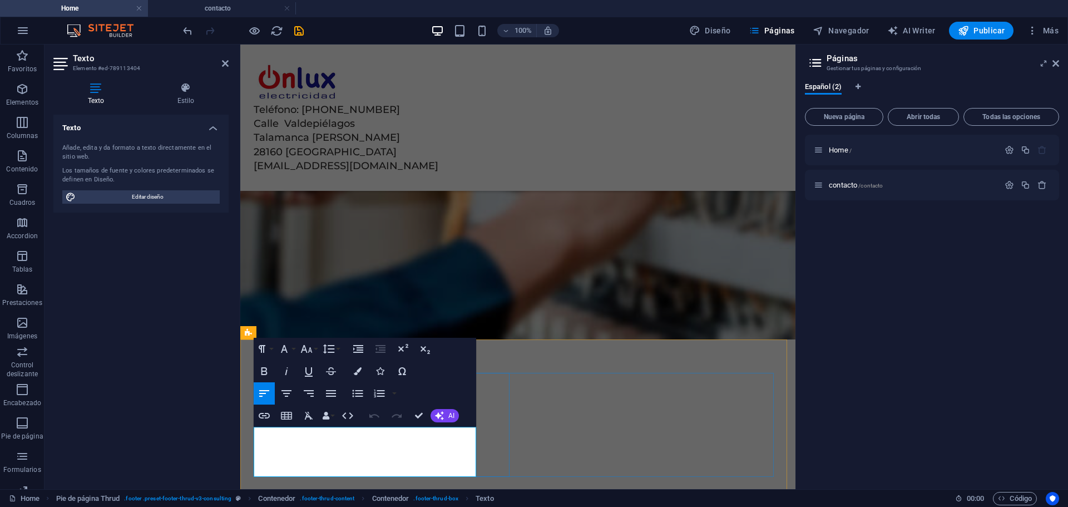
click at [972, 31] on span "Publicar" at bounding box center [981, 30] width 47 height 11
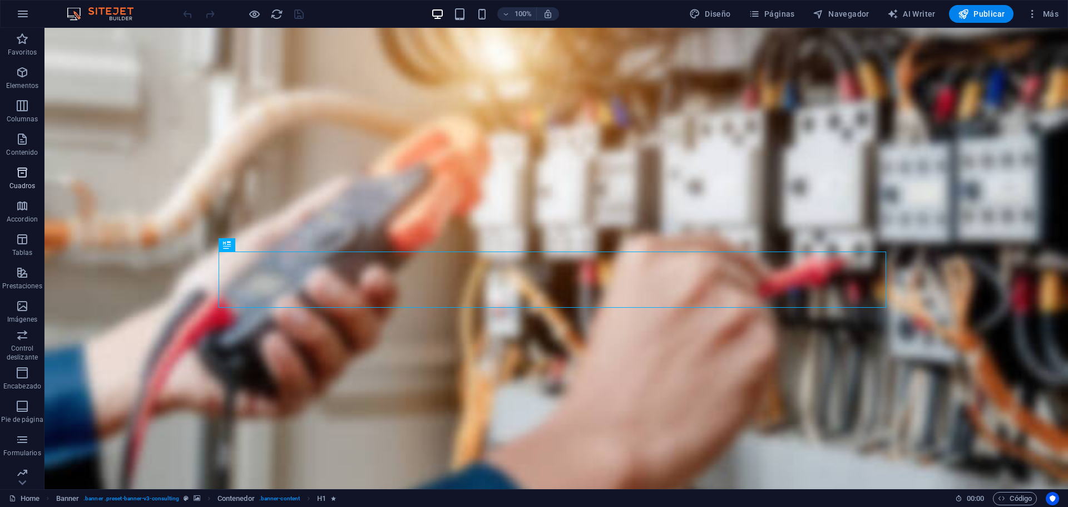
click at [20, 177] on icon "button" at bounding box center [22, 172] width 13 height 13
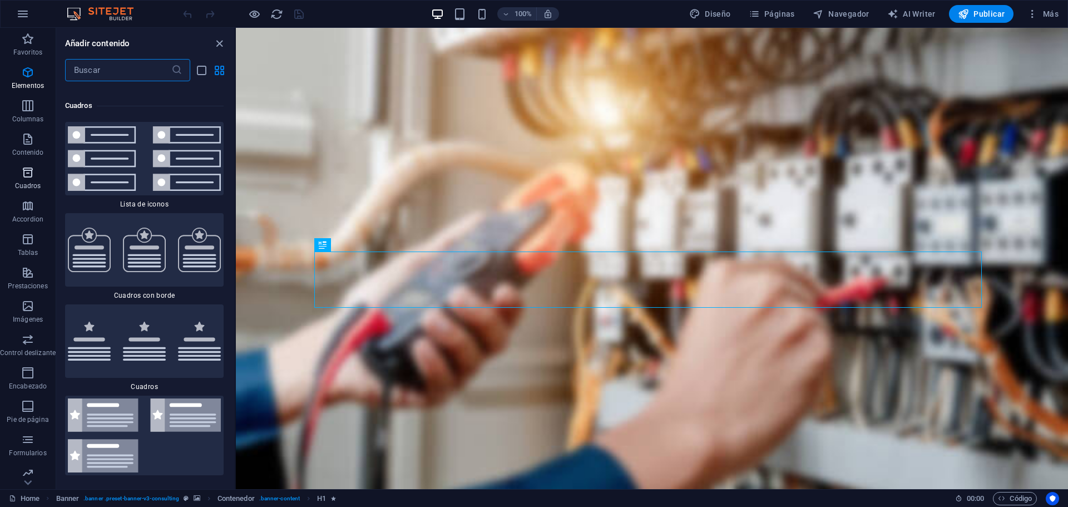
scroll to position [5809, 0]
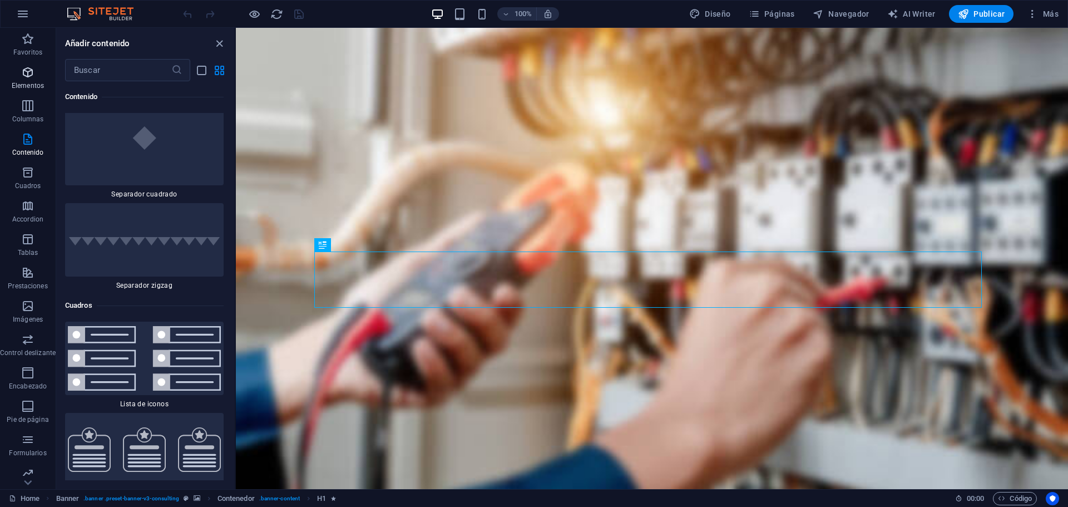
click at [19, 72] on span "Elementos" at bounding box center [28, 79] width 56 height 27
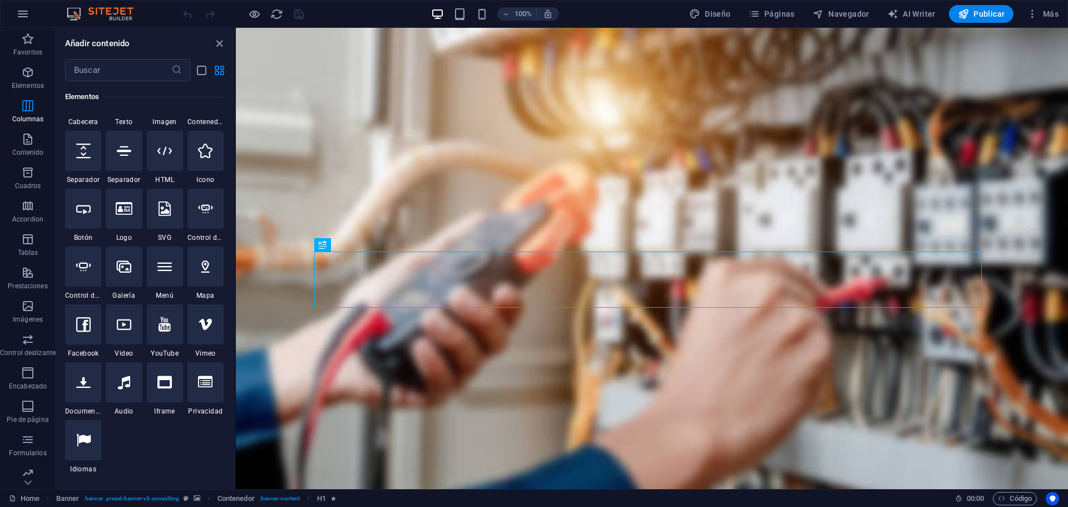
scroll to position [210, 0]
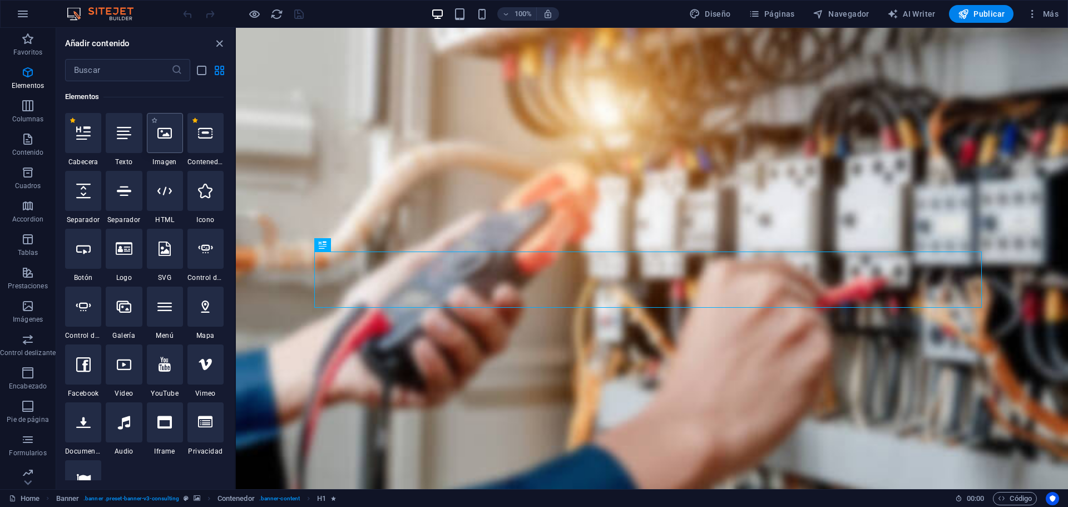
click at [168, 135] on icon at bounding box center [164, 133] width 14 height 14
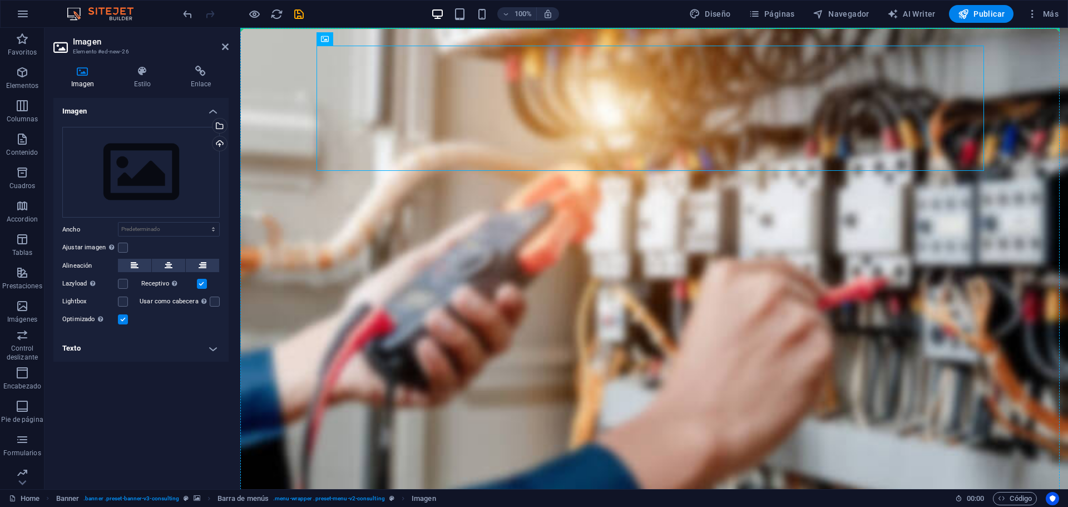
drag, startPoint x: 460, startPoint y: 110, endPoint x: 571, endPoint y: 167, distance: 124.6
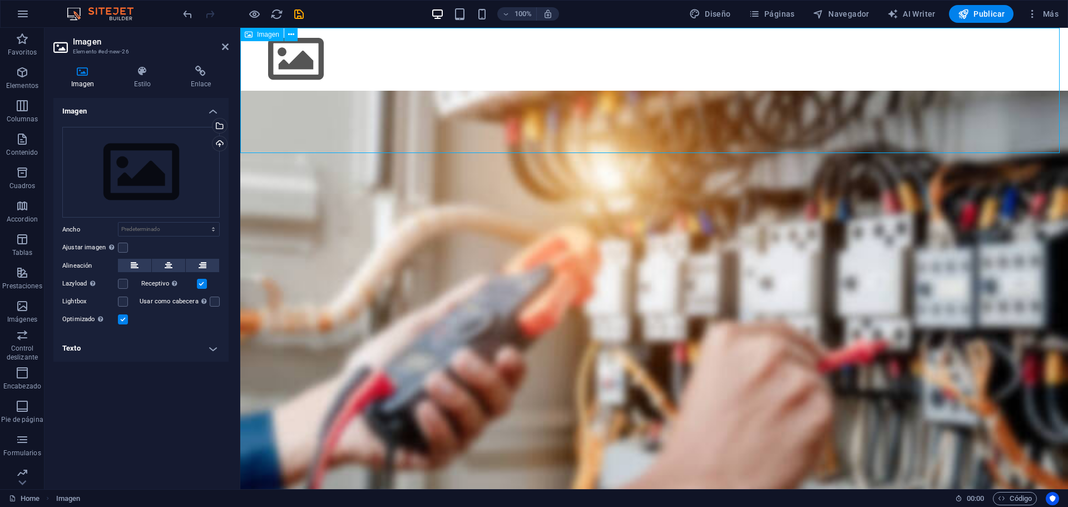
click at [502, 91] on figure at bounding box center [654, 59] width 828 height 63
click at [184, 15] on icon "undo" at bounding box center [187, 14] width 13 height 13
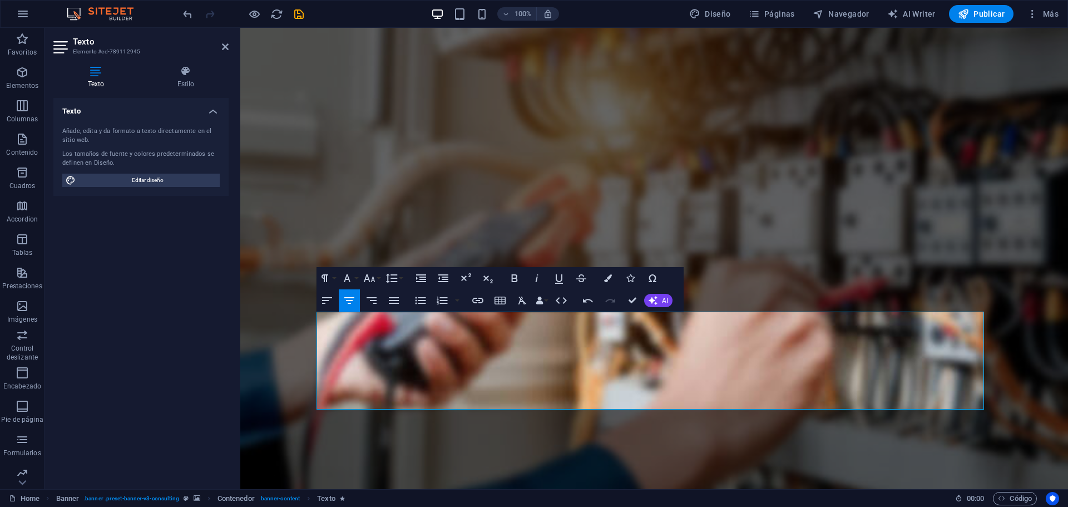
click at [171, 19] on div "100% Diseño Páginas Navegador AI Writer Publicar Más" at bounding box center [534, 14] width 1067 height 27
click at [186, 13] on icon "undo" at bounding box center [187, 14] width 13 height 13
click at [186, 18] on icon "undo" at bounding box center [187, 14] width 13 height 13
